Goal: Navigation & Orientation: Find specific page/section

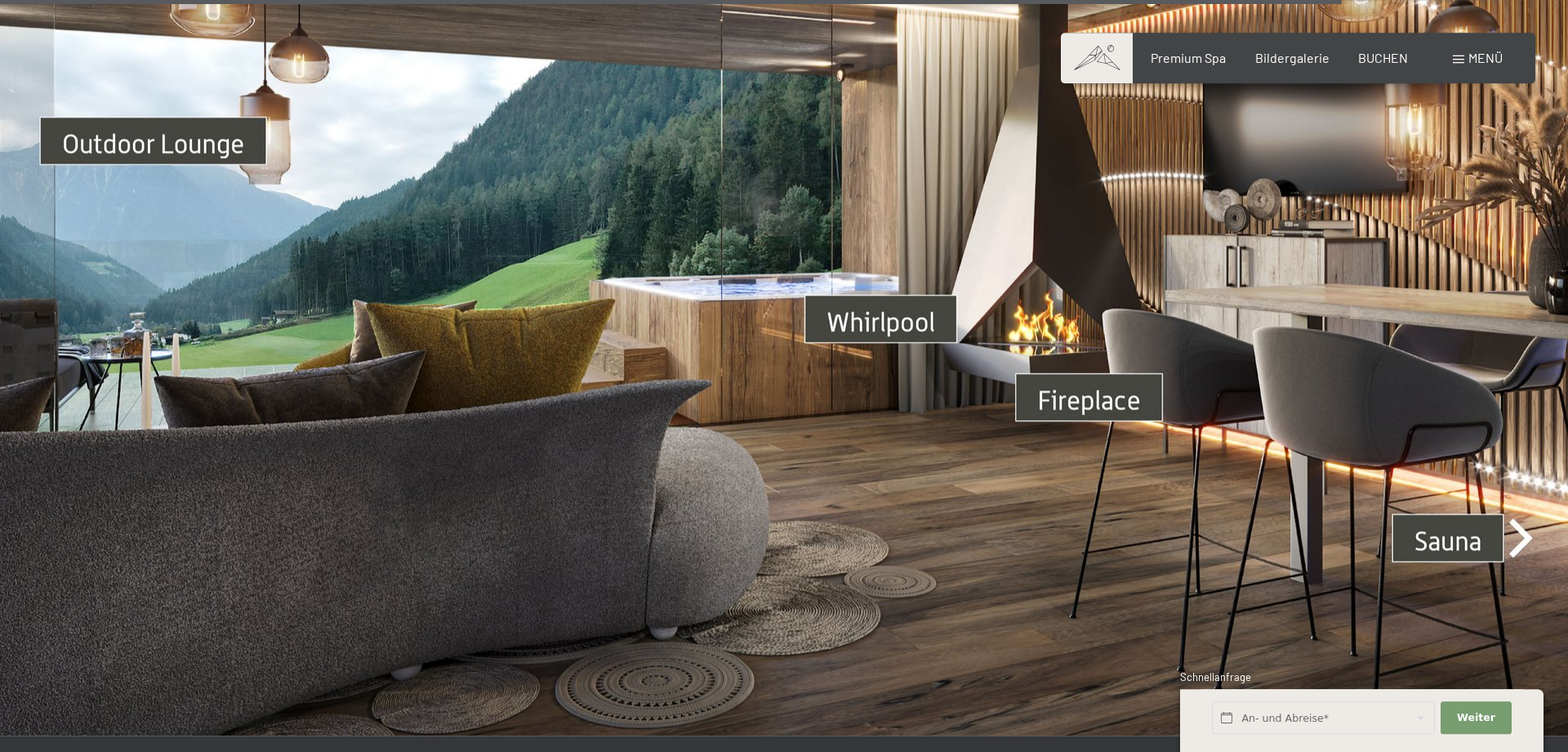
scroll to position [5914, 0]
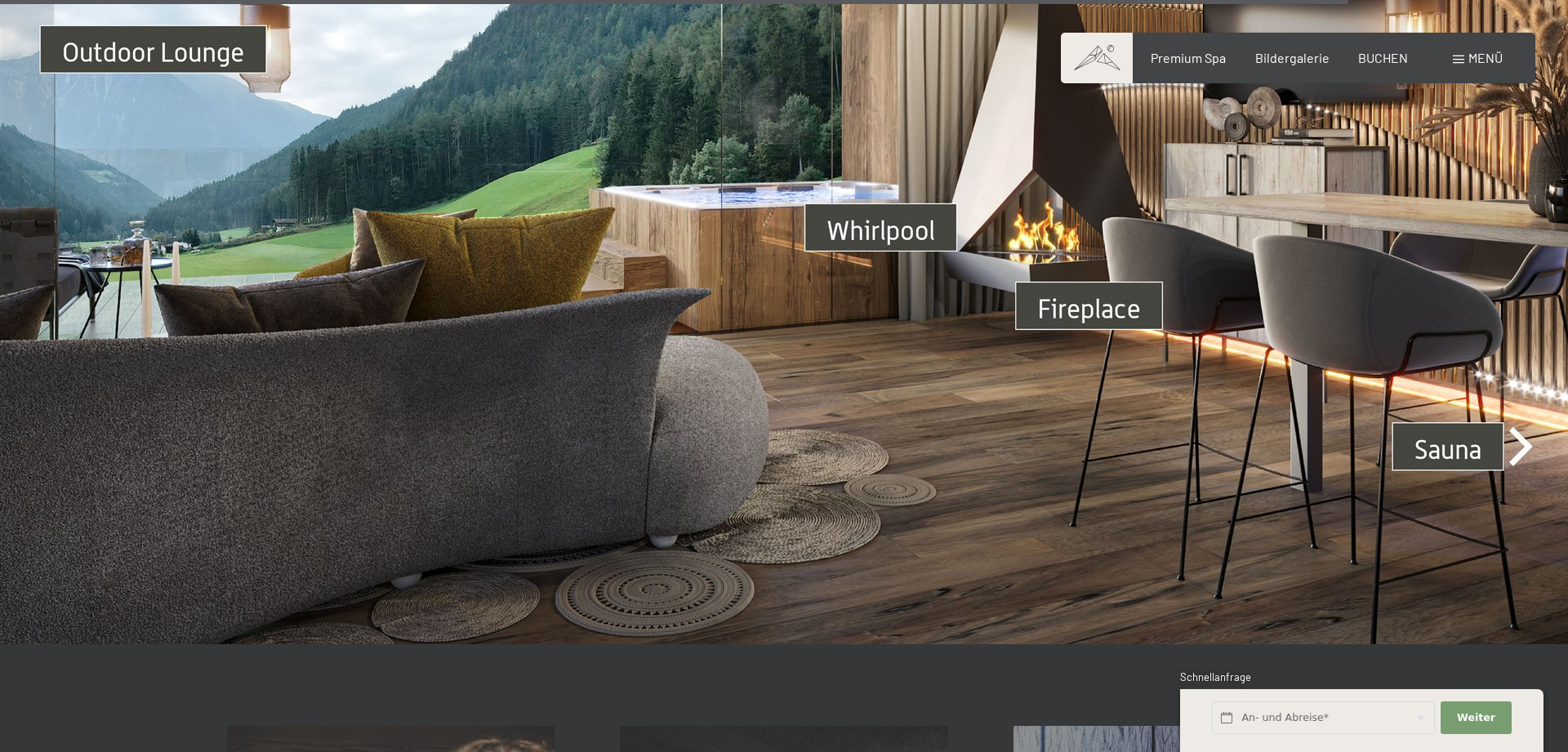
click at [1527, 424] on img at bounding box center [784, 204] width 1568 height 882
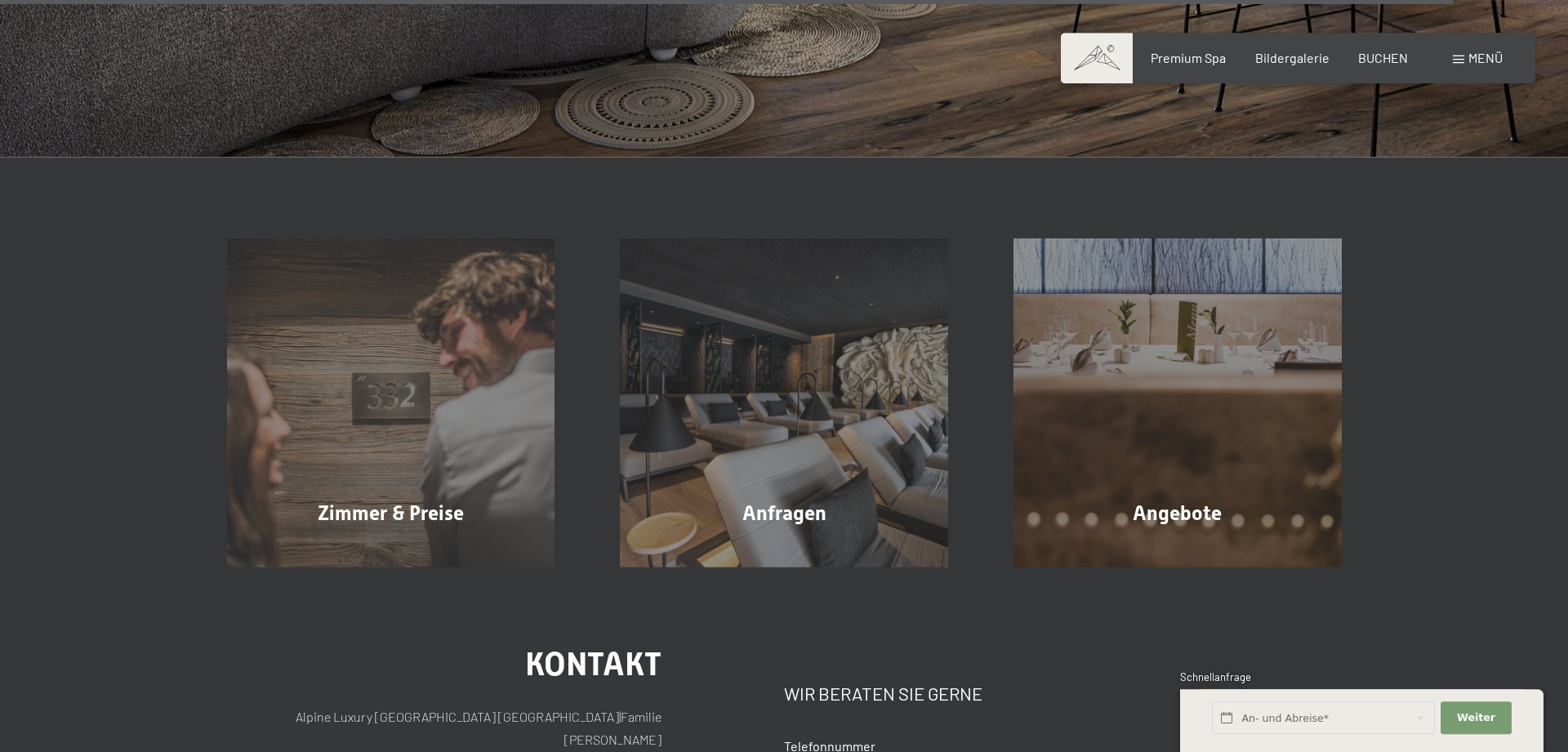
scroll to position [6413, 0]
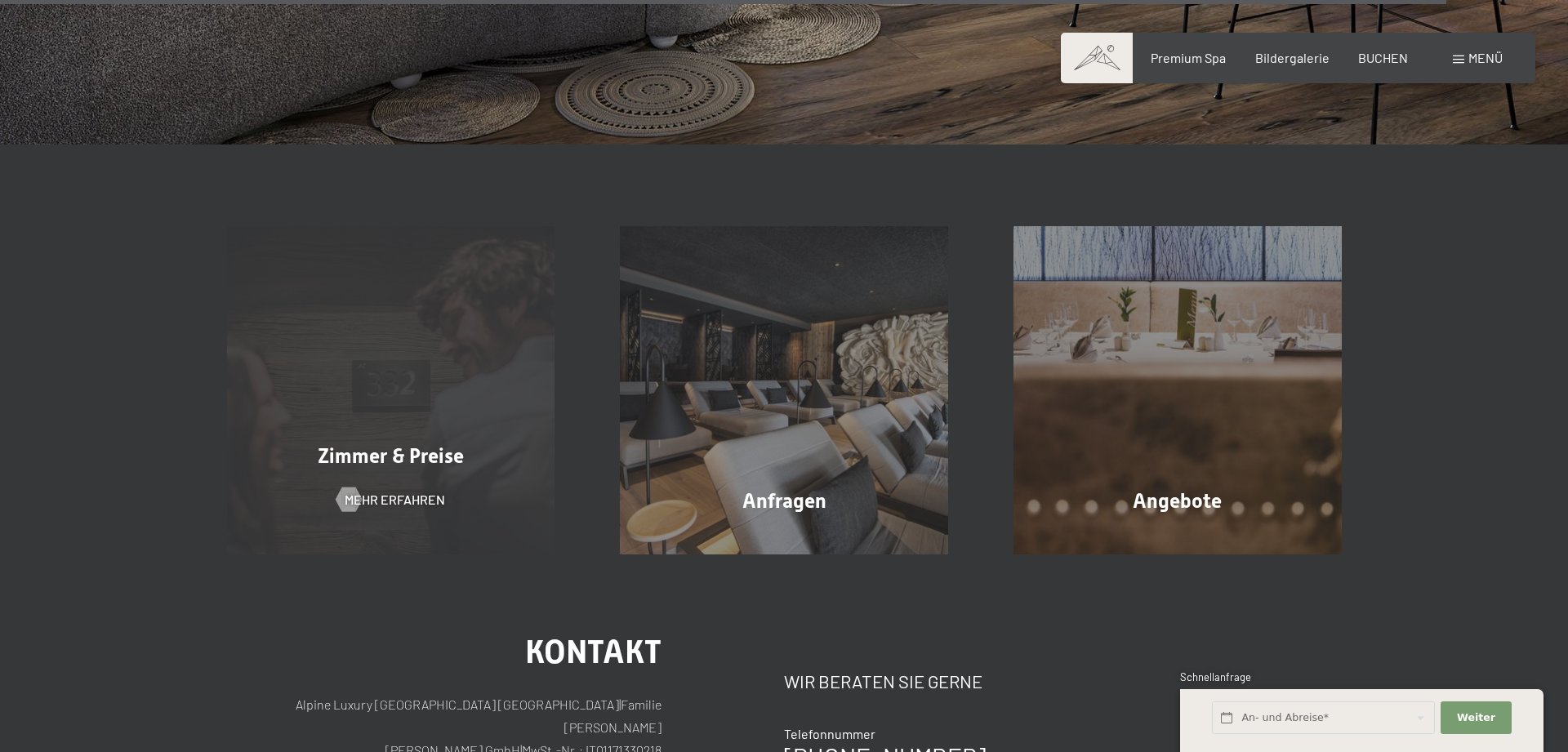
click at [454, 417] on div "Zimmer & Preise Mehr erfahren" at bounding box center [391, 390] width 394 height 328
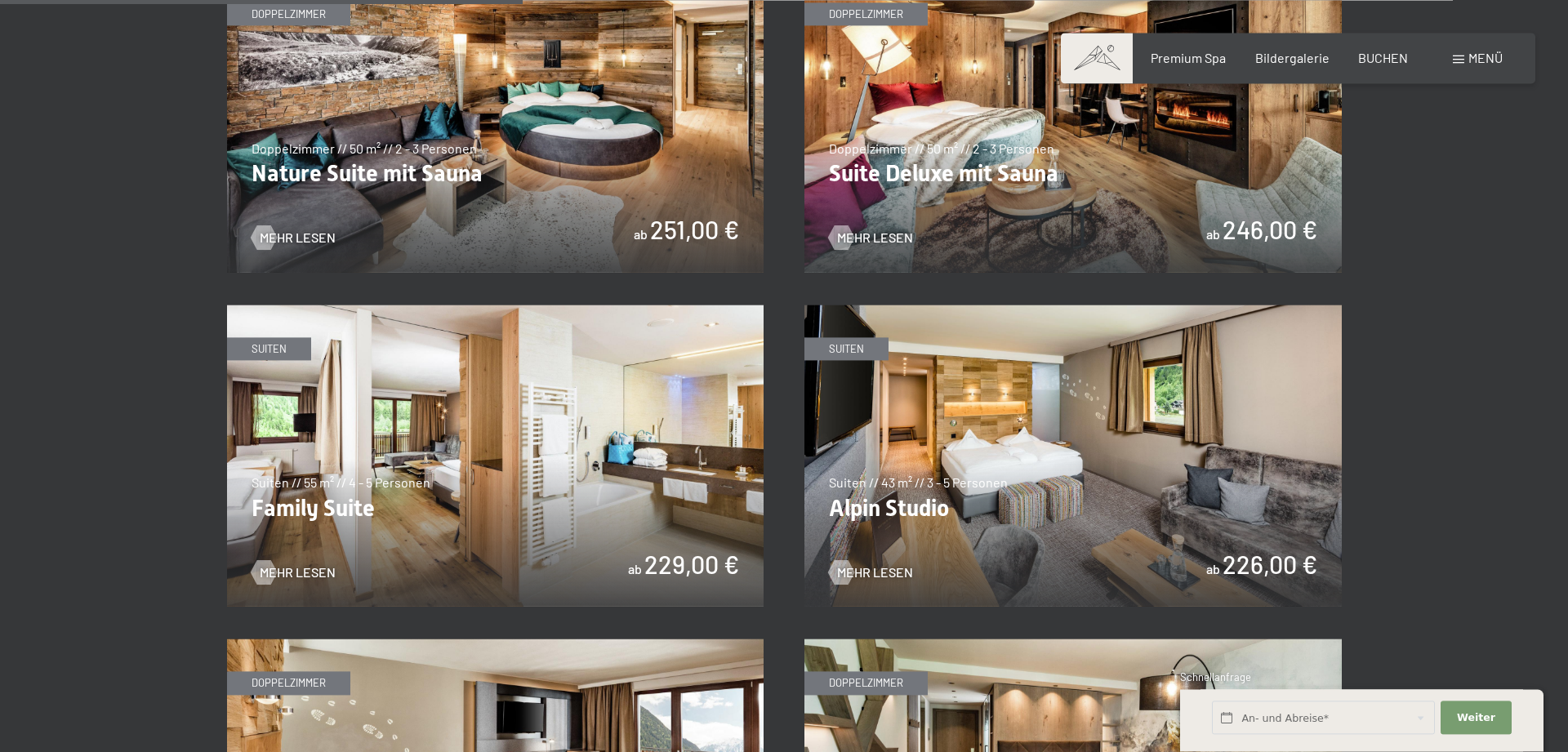
scroll to position [1833, 0]
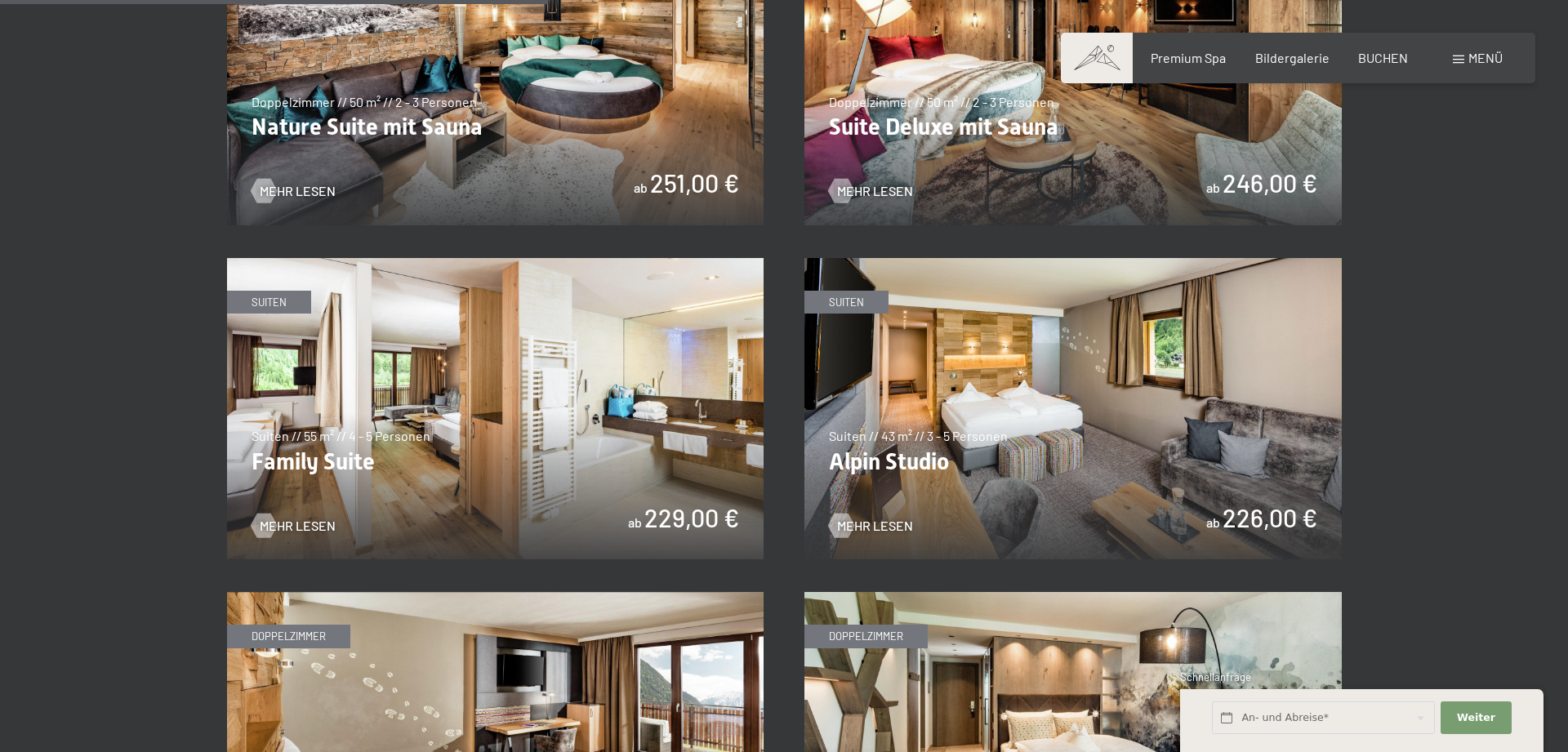
click at [995, 453] on img at bounding box center [1074, 409] width 538 height 302
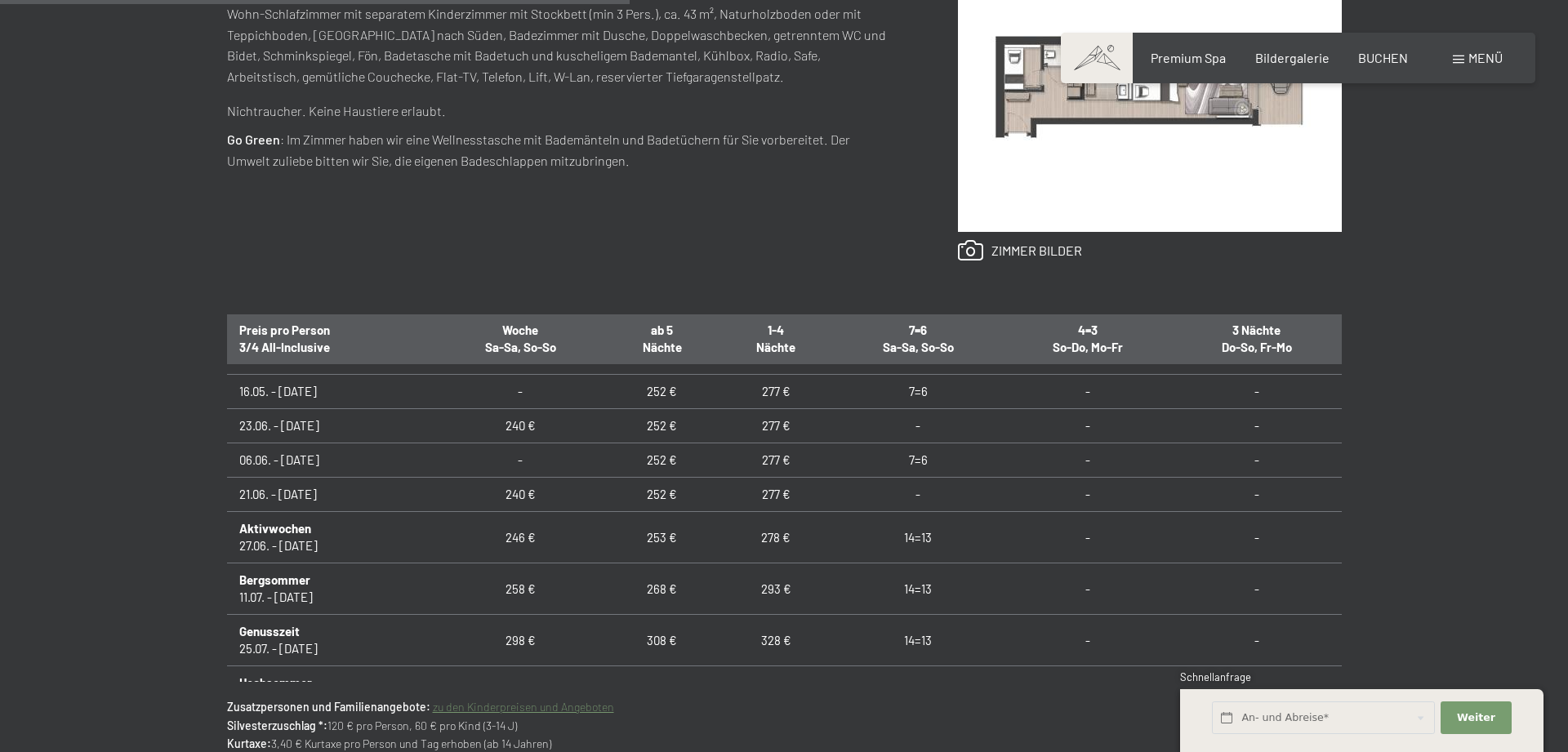
scroll to position [1038, 0]
